Goal: Check status: Check status

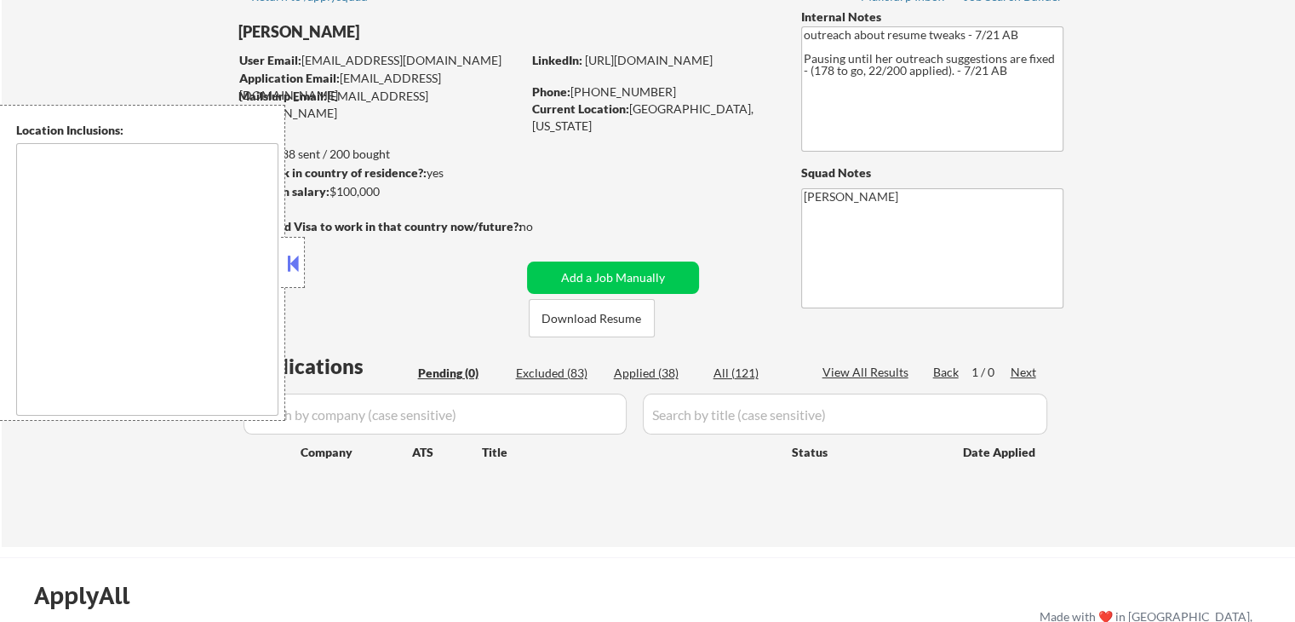
scroll to position [85, 0]
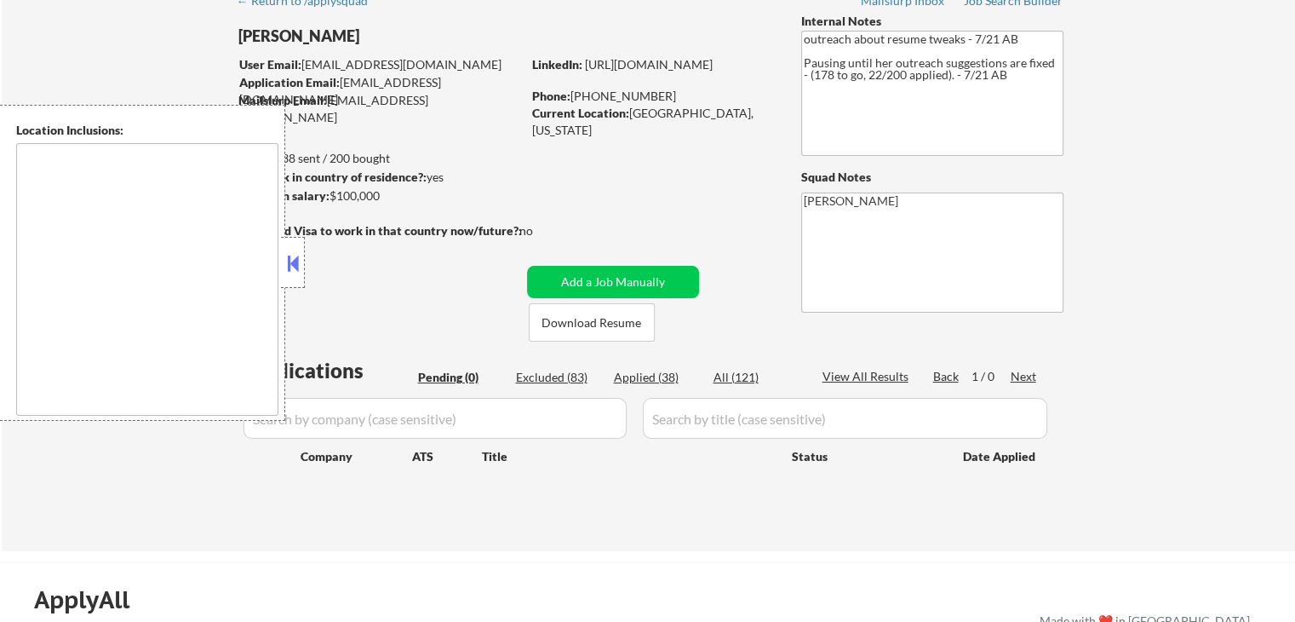
click at [639, 380] on div "Applied (38)" at bounding box center [656, 377] width 85 height 17
select select ""applied""
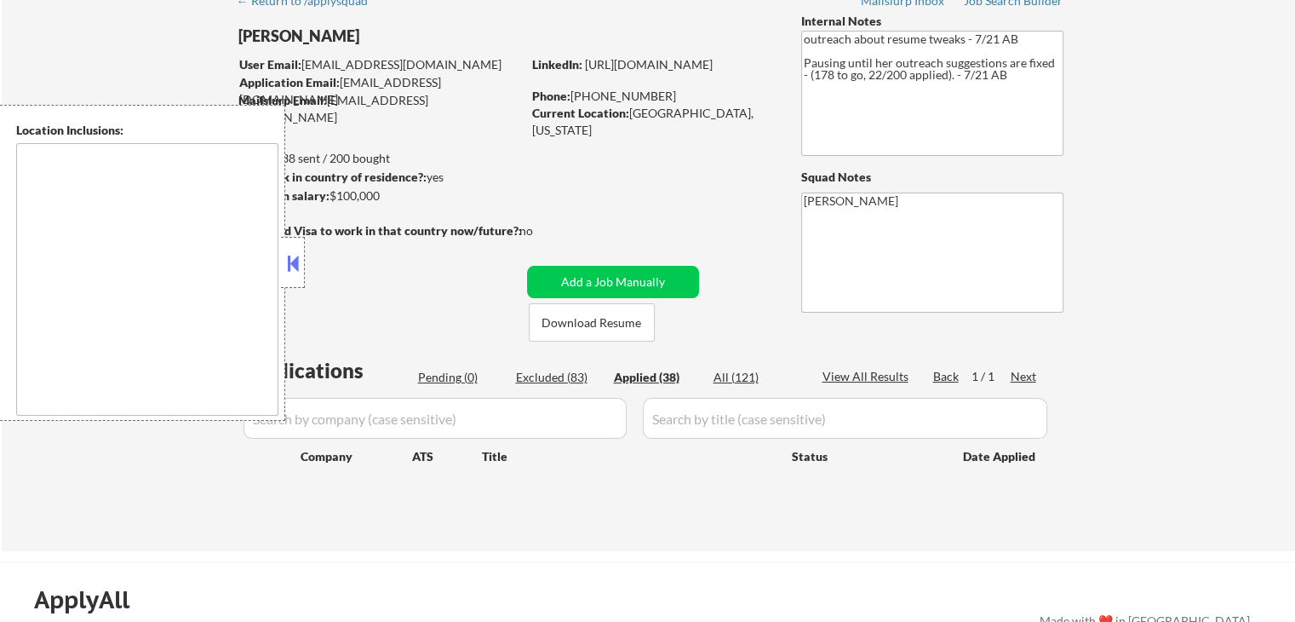
select select ""applied""
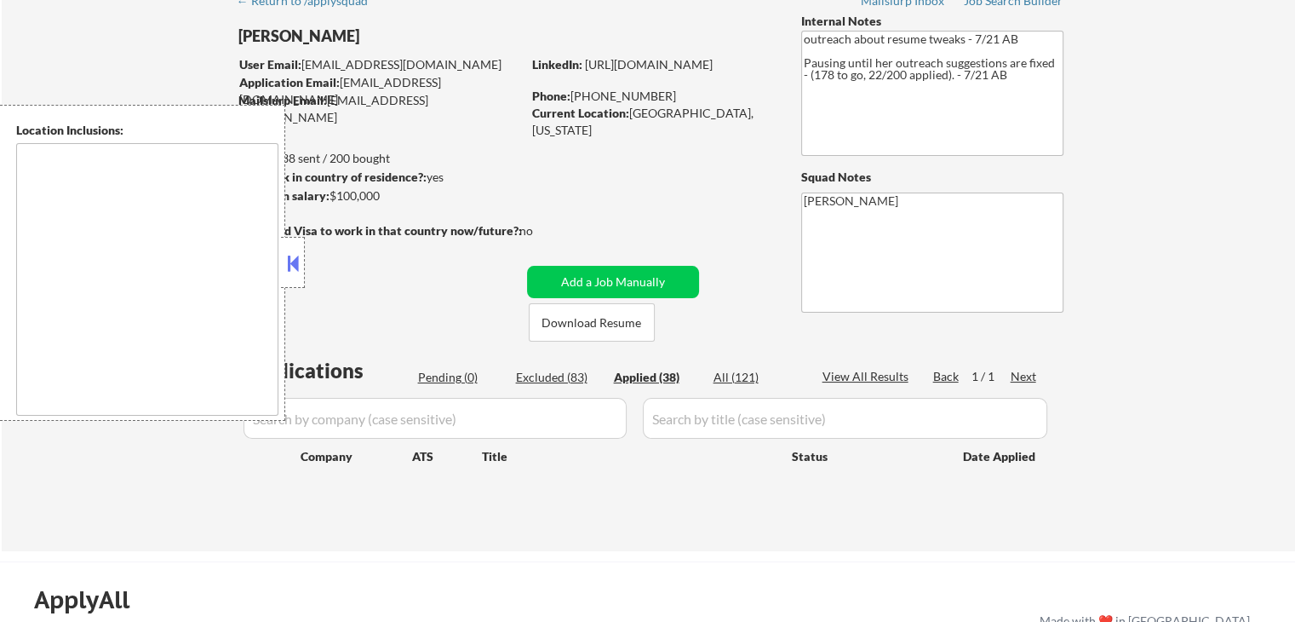
select select ""applied""
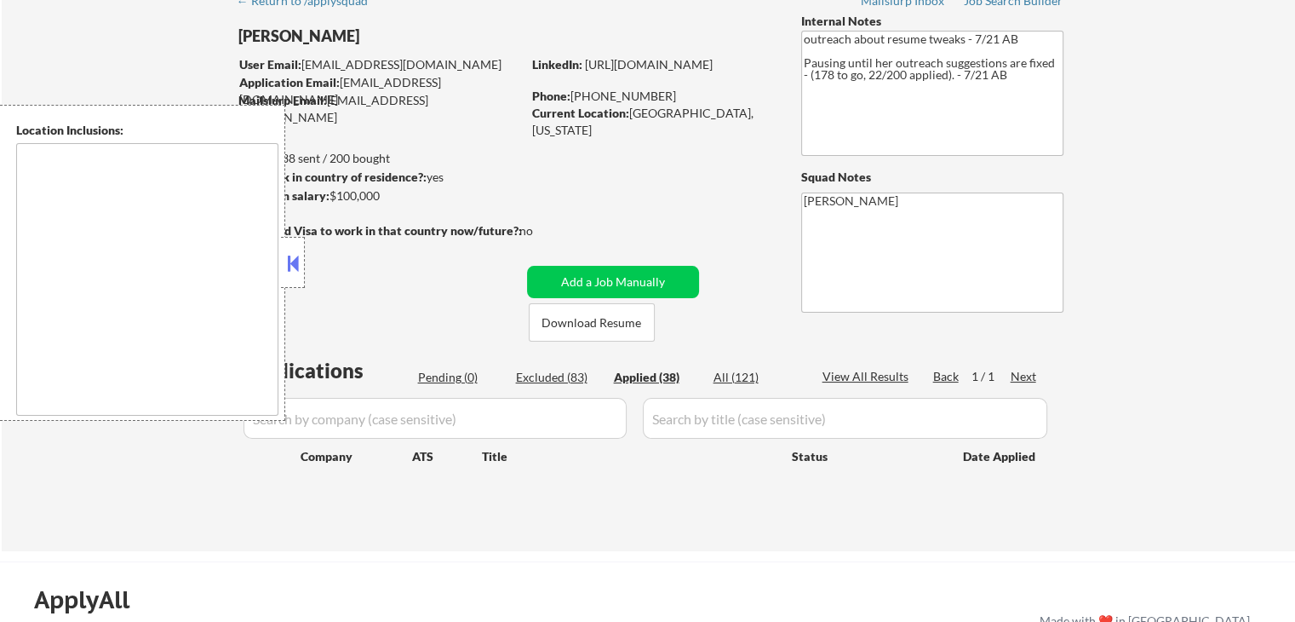
select select ""applied""
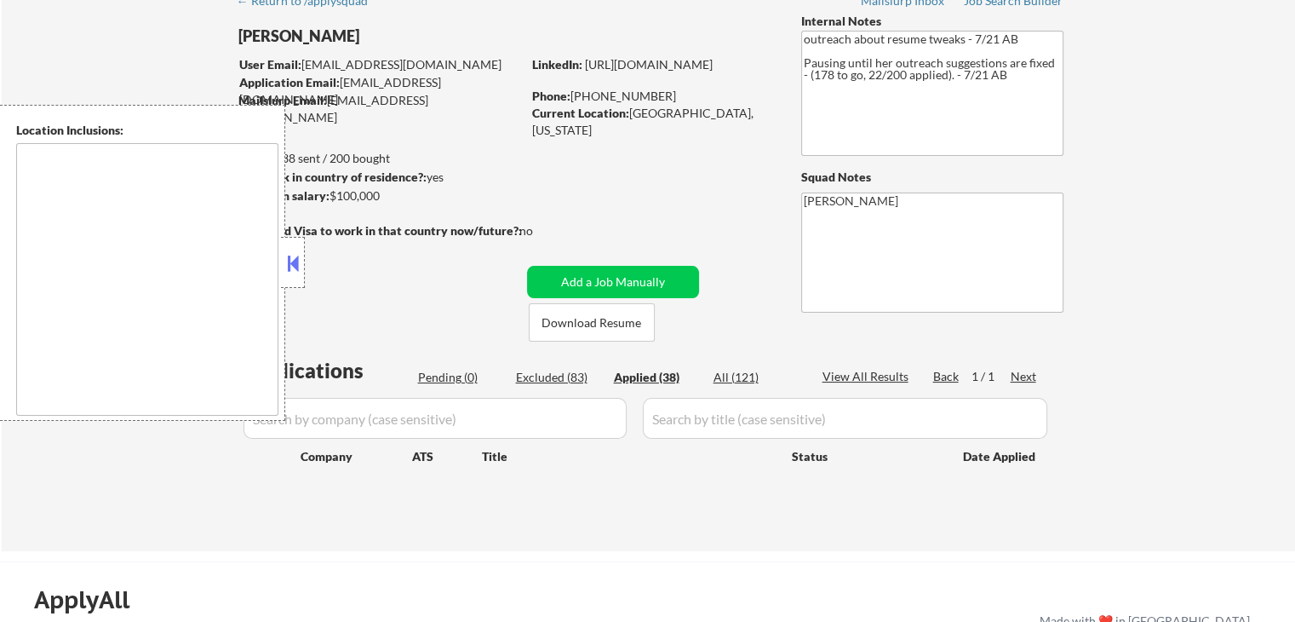
select select ""applied""
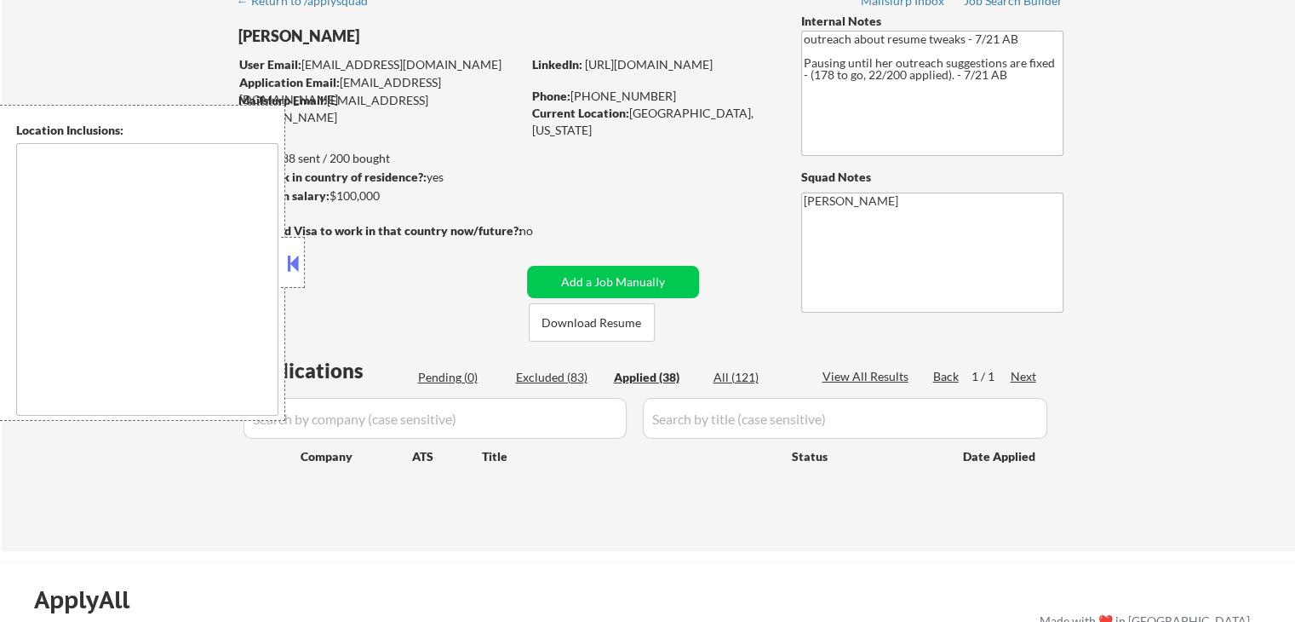
select select ""applied""
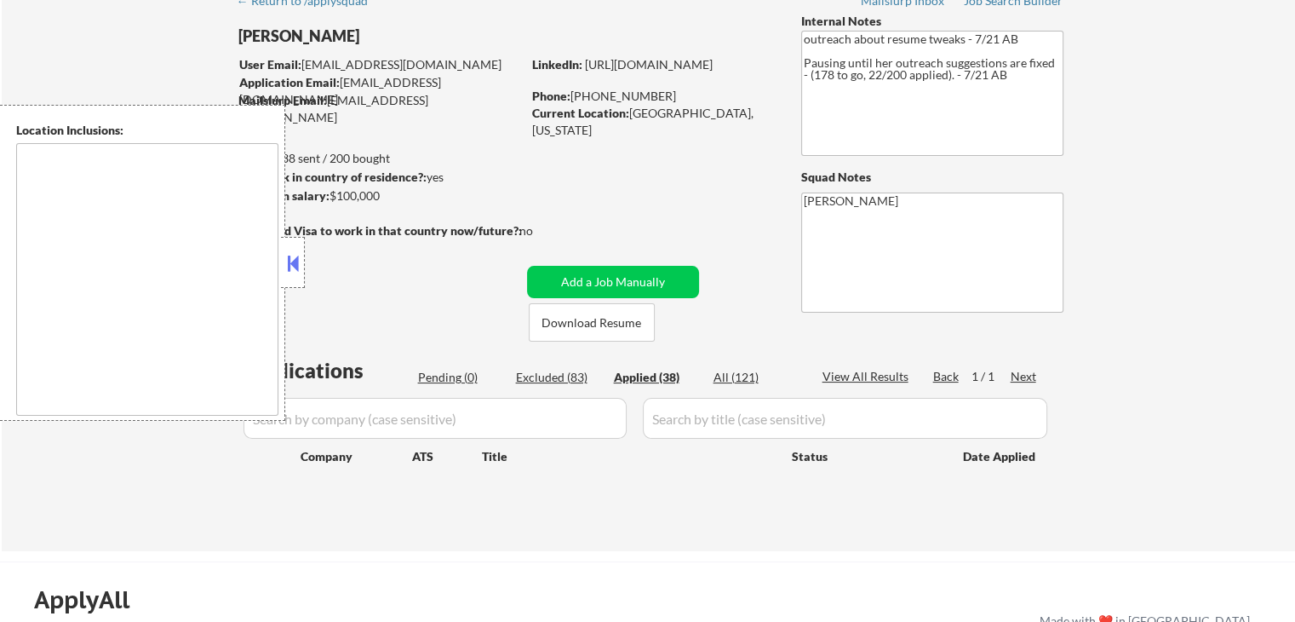
select select ""applied""
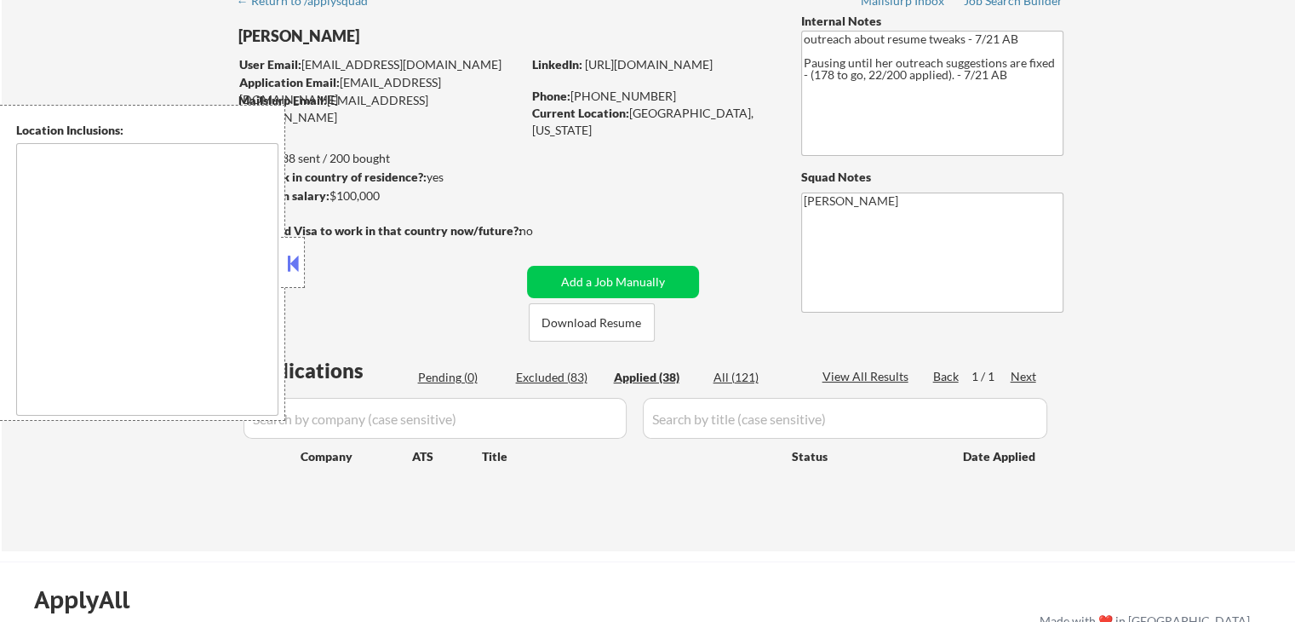
select select ""applied""
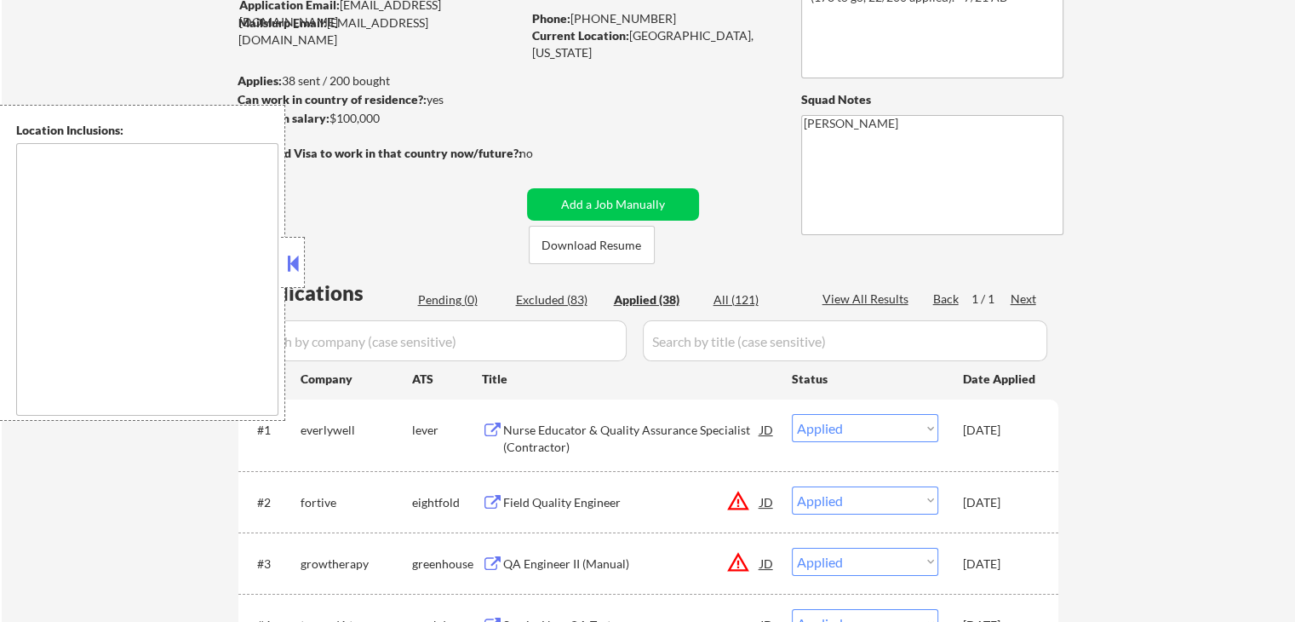
scroll to position [255, 0]
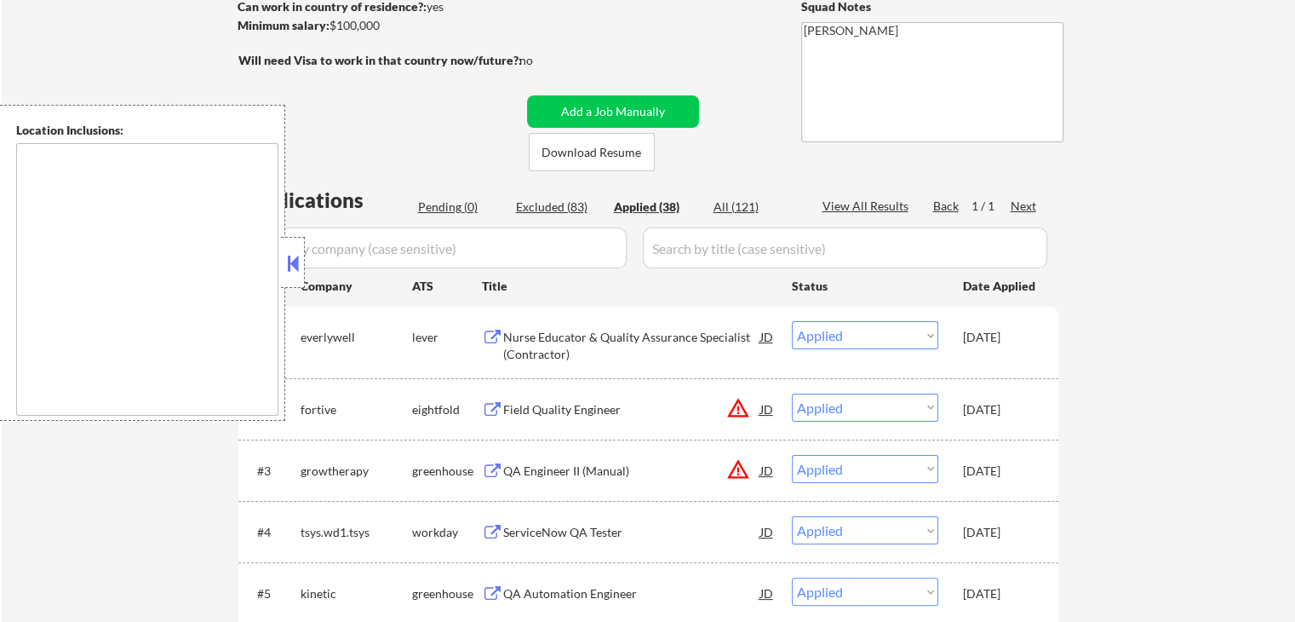
click at [496, 583] on div "QA Automation Engineer JD" at bounding box center [629, 592] width 294 height 31
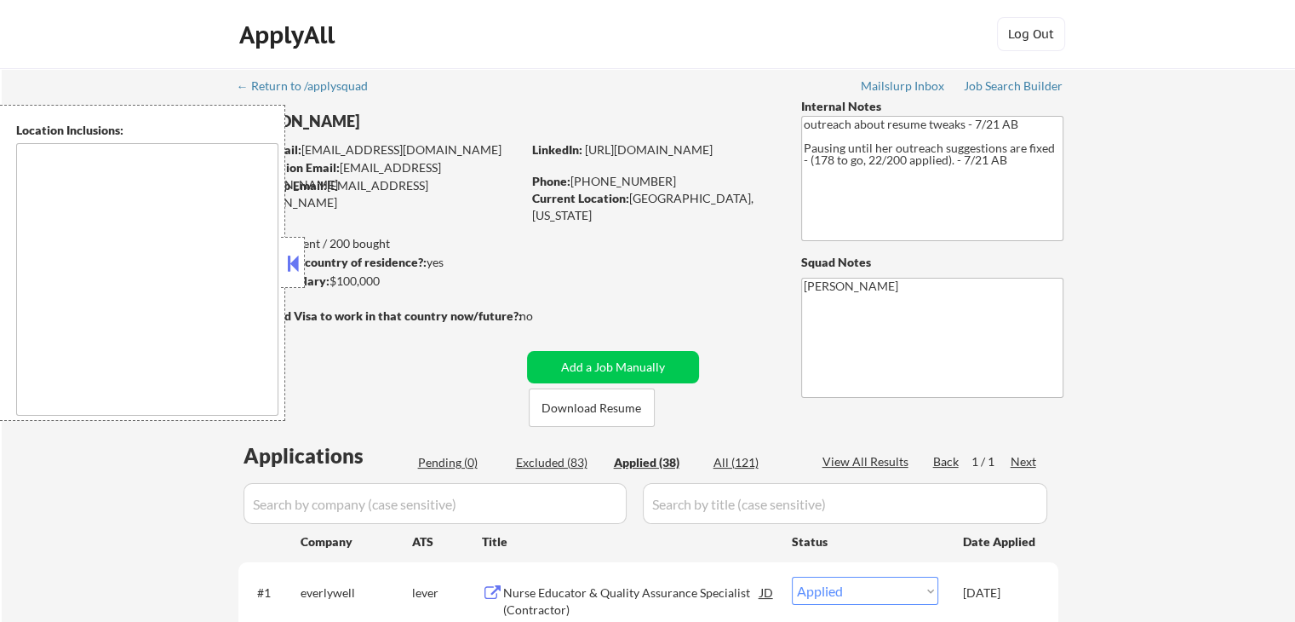
scroll to position [170, 0]
